Goal: Complete application form

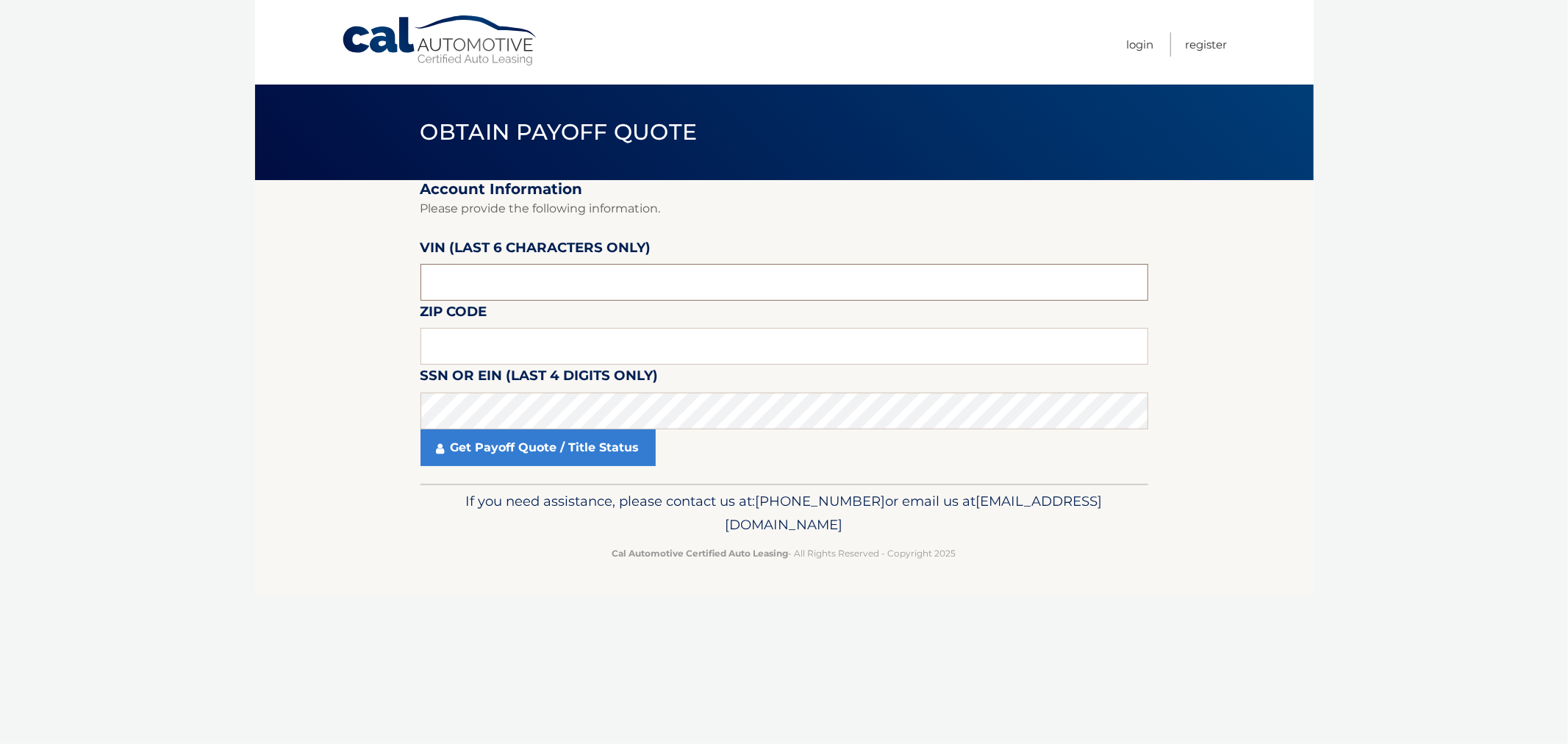
drag, startPoint x: 636, startPoint y: 271, endPoint x: 648, endPoint y: 278, distance: 13.9
click at [648, 278] on input "text" at bounding box center [784, 282] width 728 height 37
type input "364052"
type input "11530"
click button "For Originating Dealer" at bounding box center [0, 0] width 0 height 0
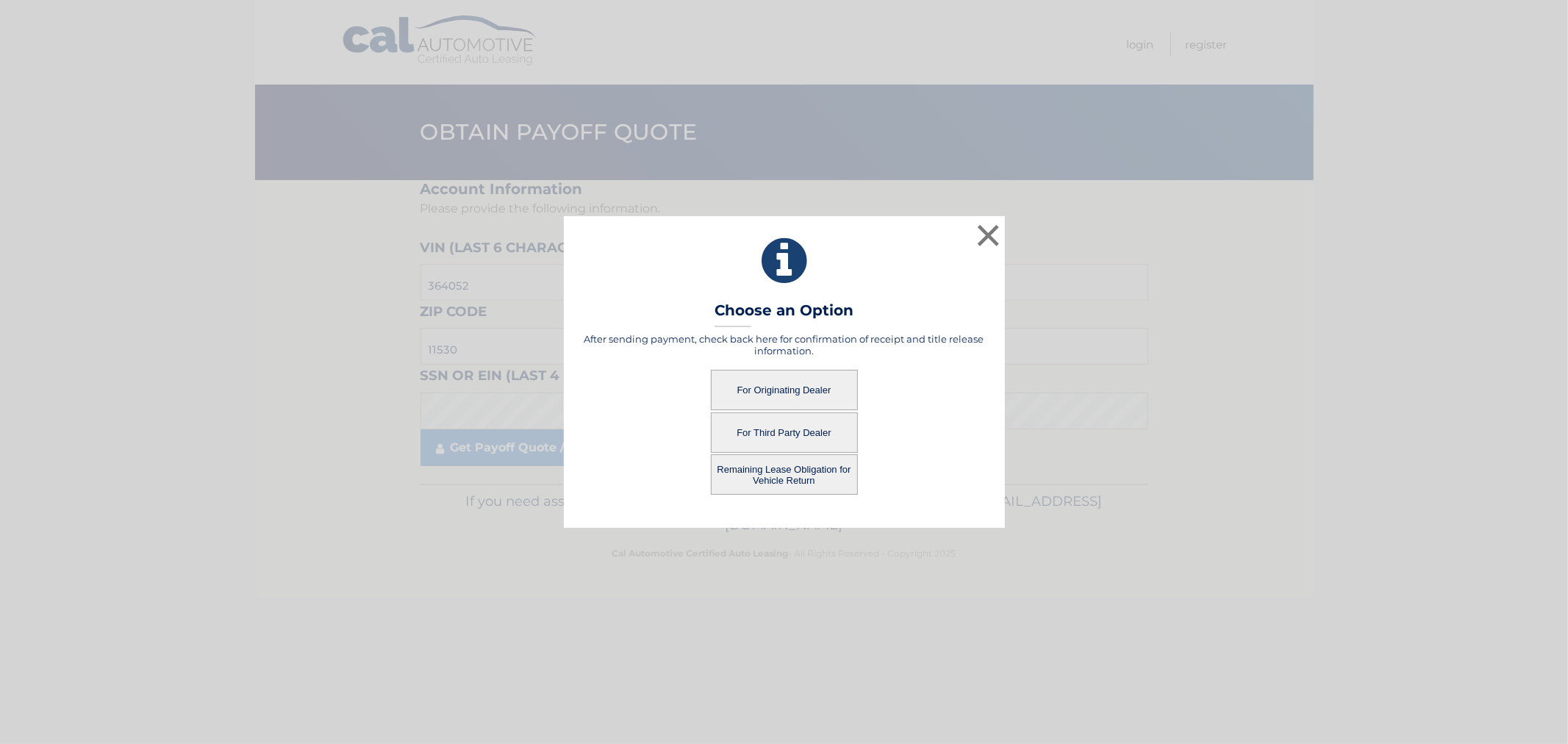
click at [811, 390] on button "For Originating Dealer" at bounding box center [784, 390] width 147 height 40
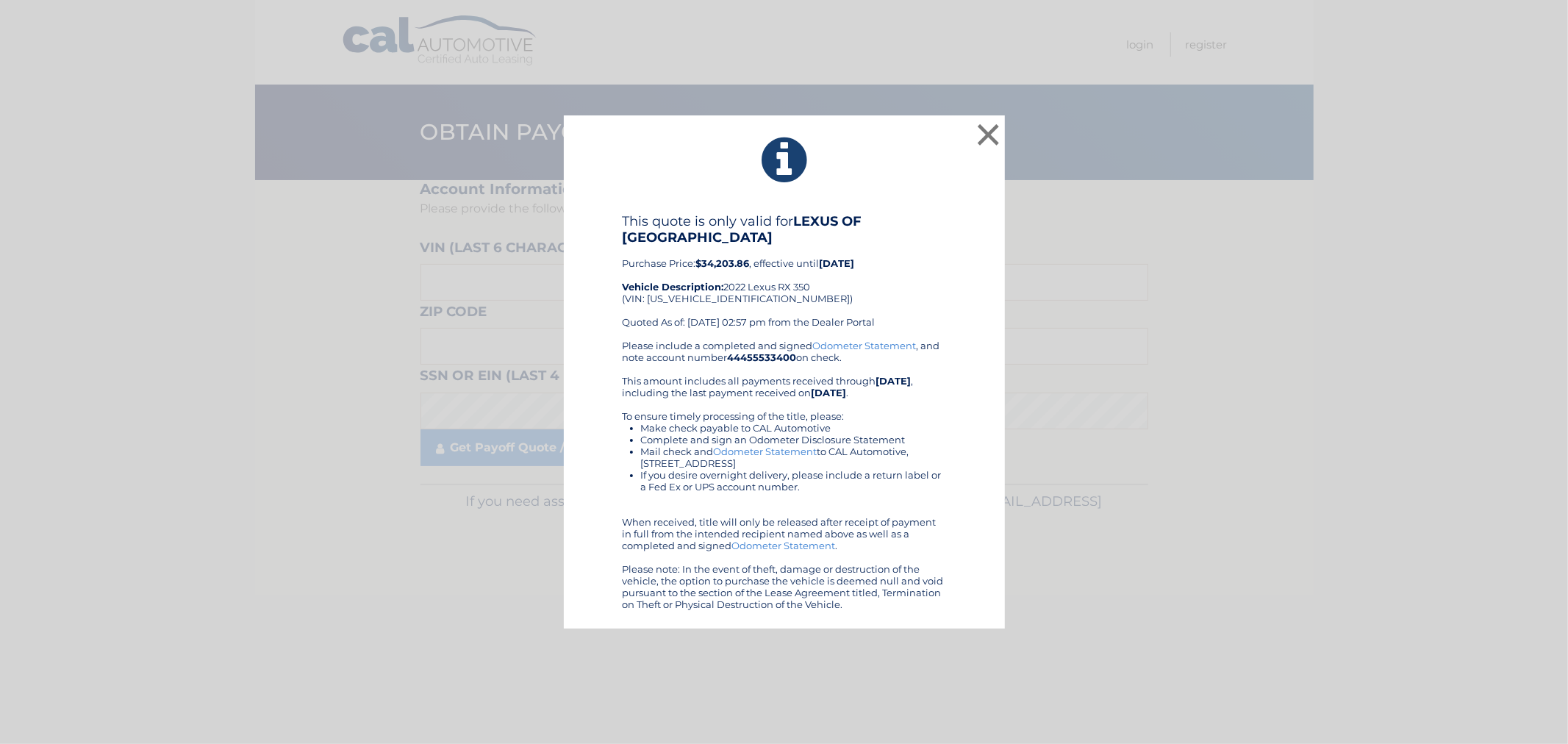
drag, startPoint x: 1064, startPoint y: 491, endPoint x: 546, endPoint y: 22, distance: 698.8
click at [1060, 481] on div "× This quote is only valid for LEXUS OF SMITHTOWN Purchase Price: $34,203.86 , …" at bounding box center [784, 372] width 1557 height 513
